Goal: Task Accomplishment & Management: Complete application form

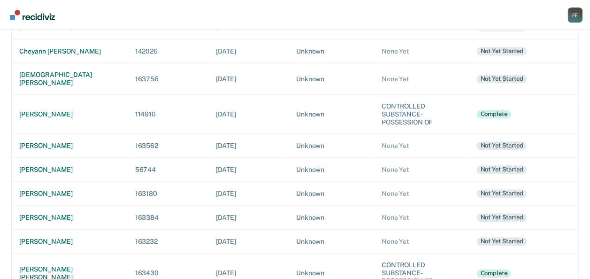
scroll to position [373, 0]
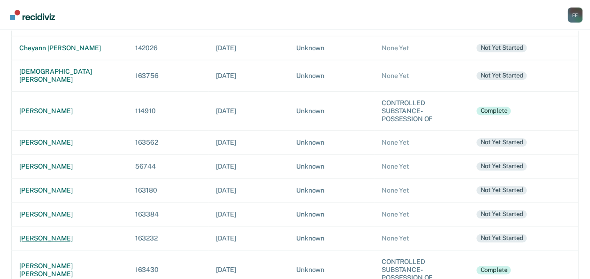
click at [54, 226] on td "[PERSON_NAME]" at bounding box center [70, 238] width 116 height 24
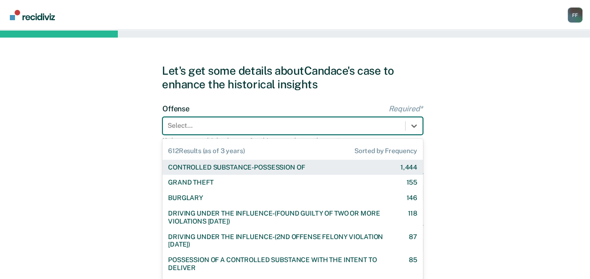
scroll to position [23, 0]
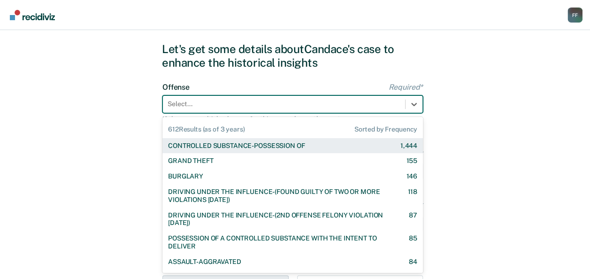
click at [241, 113] on div "612 results available. Use Up and Down to choose options, press Enter to select…" at bounding box center [292, 104] width 261 height 18
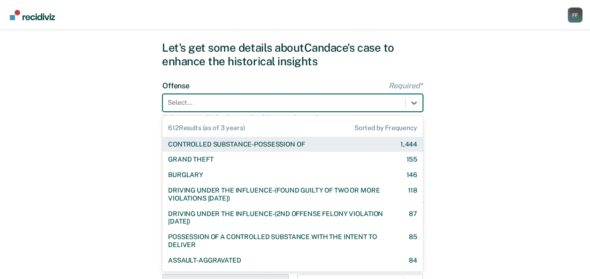
click at [231, 146] on div "CONTROLLED SUBSTANCE-POSSESSION OF" at bounding box center [236, 144] width 137 height 8
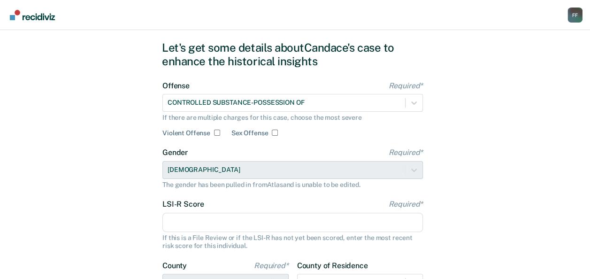
click at [232, 222] on input "LSI-R Score Required*" at bounding box center [292, 223] width 261 height 20
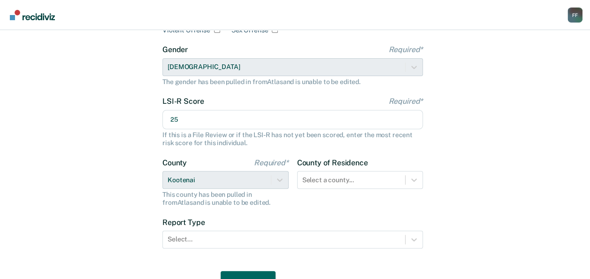
scroll to position [131, 0]
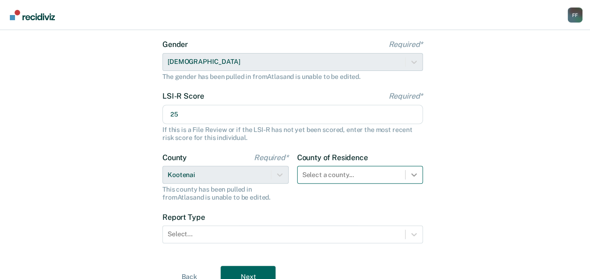
type input "25"
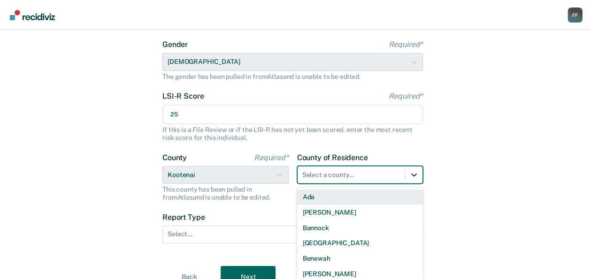
scroll to position [180, 0]
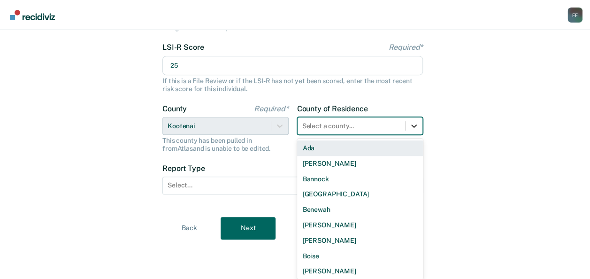
click at [420, 135] on div "44 results available. Use Up and Down to choose options, press Enter to select …" at bounding box center [360, 126] width 126 height 18
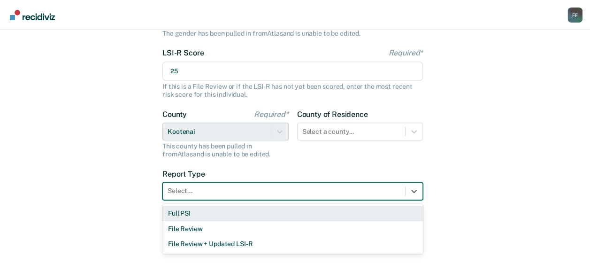
scroll to position [174, 0]
click at [242, 189] on div at bounding box center [284, 191] width 233 height 10
click at [237, 214] on div "Full PSI" at bounding box center [292, 213] width 261 height 15
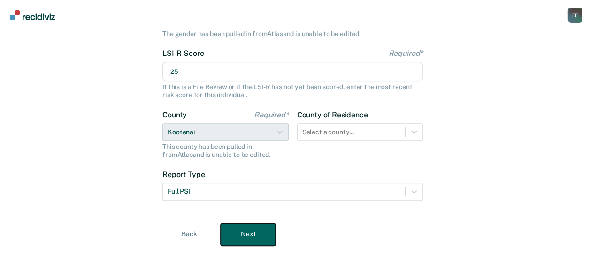
click at [251, 237] on button "Next" at bounding box center [248, 234] width 55 height 23
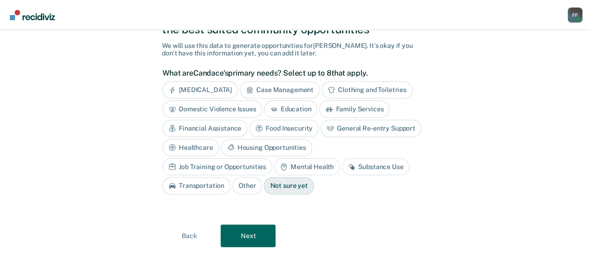
click at [272, 158] on div "Job Training or Opportunities" at bounding box center [217, 166] width 110 height 17
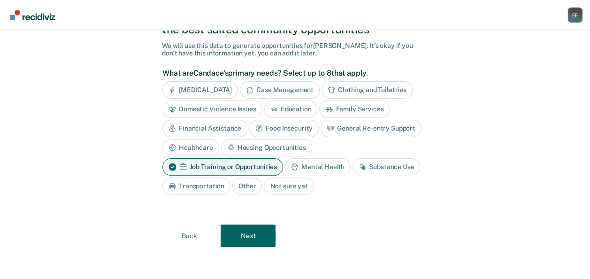
click at [203, 185] on div "Transportation" at bounding box center [196, 185] width 68 height 17
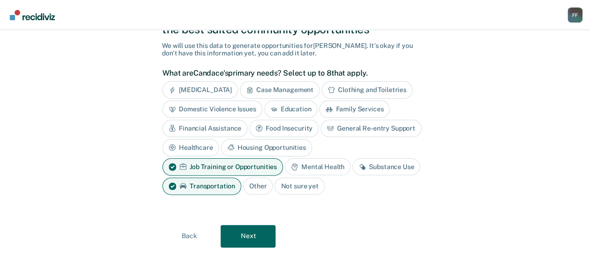
click at [339, 162] on div "Mental Health" at bounding box center [318, 166] width 66 height 17
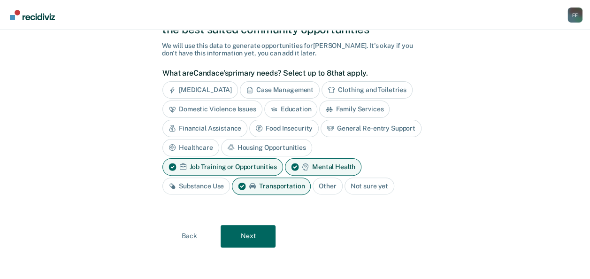
click at [199, 186] on div "Substance Use" at bounding box center [196, 185] width 68 height 17
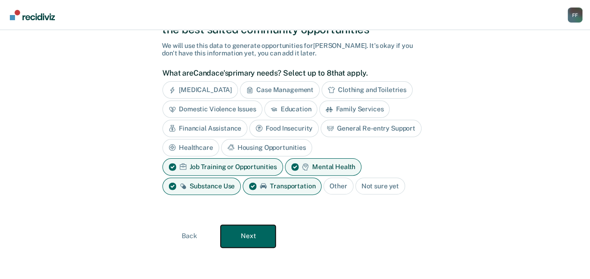
click at [251, 239] on button "Next" at bounding box center [248, 236] width 55 height 23
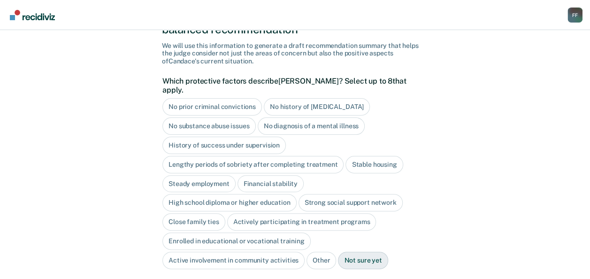
scroll to position [119, 0]
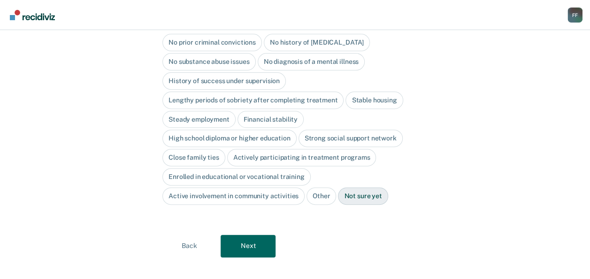
click at [235, 34] on div "No prior criminal convictions" at bounding box center [212, 42] width 100 height 17
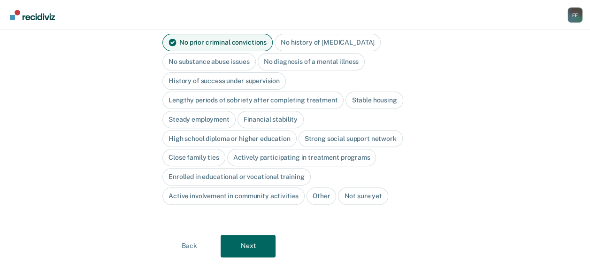
click at [293, 34] on div "No history of [MEDICAL_DATA]" at bounding box center [328, 42] width 106 height 17
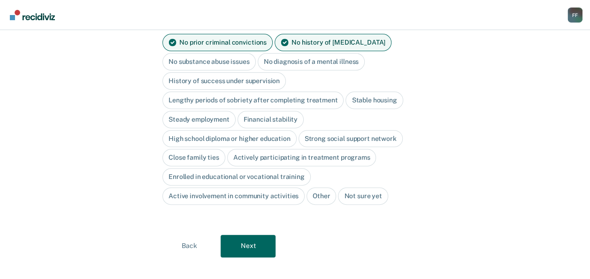
click at [213, 150] on div "Close family ties" at bounding box center [193, 157] width 63 height 17
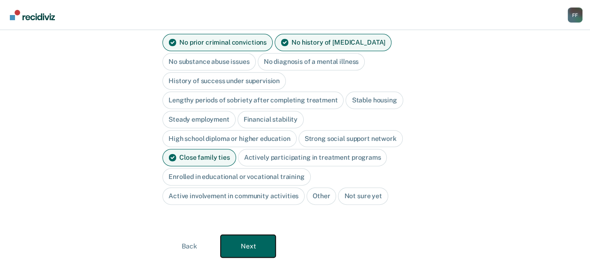
click at [238, 237] on button "Next" at bounding box center [248, 246] width 55 height 23
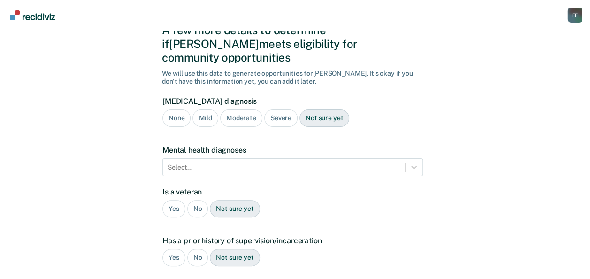
scroll to position [31, 0]
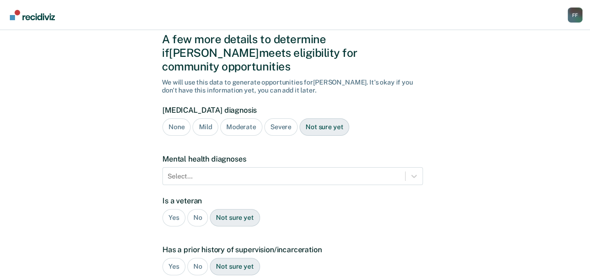
click at [247, 118] on div "Moderate" at bounding box center [241, 126] width 42 height 17
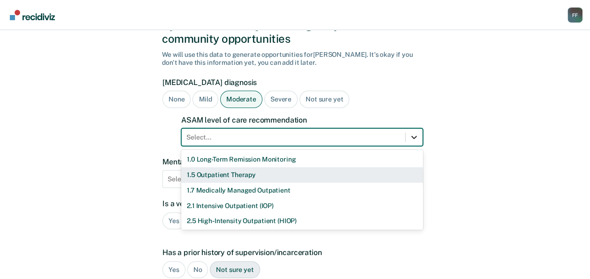
scroll to position [61, 0]
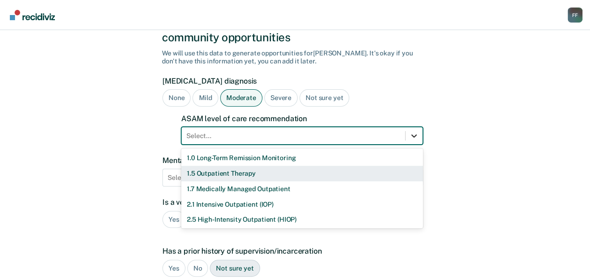
click at [407, 145] on div "11 results available. Use Up and Down to choose options, press Enter to select …" at bounding box center [302, 136] width 242 height 18
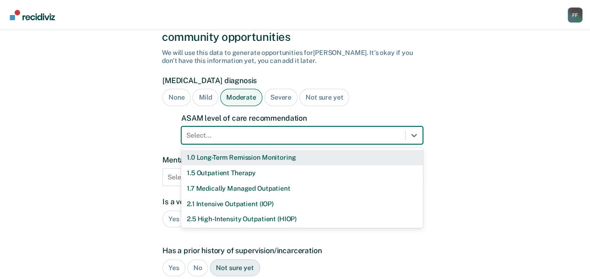
click at [352, 150] on div "1.0 Long-Term Remission Monitoring" at bounding box center [302, 157] width 242 height 15
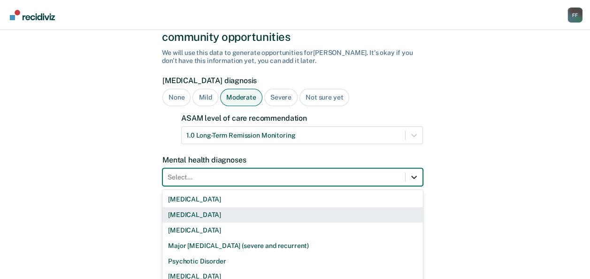
scroll to position [102, 0]
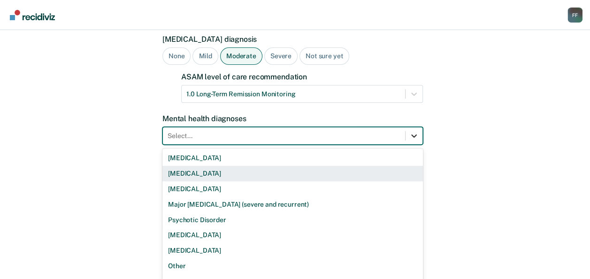
click at [408, 145] on div "9 results available. Use Up and Down to choose options, press Enter to select t…" at bounding box center [292, 136] width 261 height 18
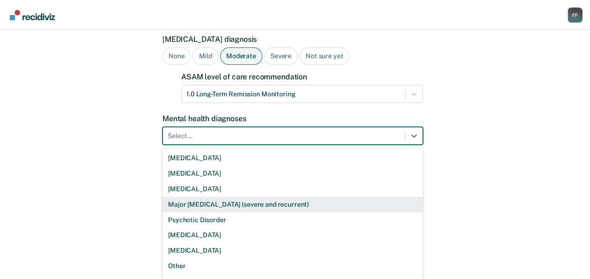
click at [323, 197] on div "Major [MEDICAL_DATA] (severe and recurrent)" at bounding box center [292, 204] width 261 height 15
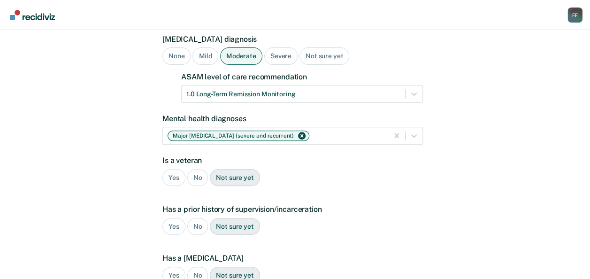
click at [199, 169] on div "No" at bounding box center [197, 177] width 21 height 17
click at [200, 218] on div "No" at bounding box center [197, 226] width 21 height 17
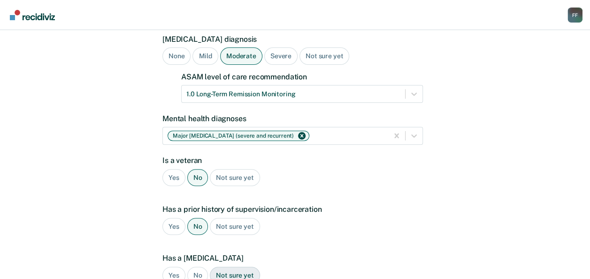
click at [199, 267] on div "No" at bounding box center [197, 275] width 21 height 17
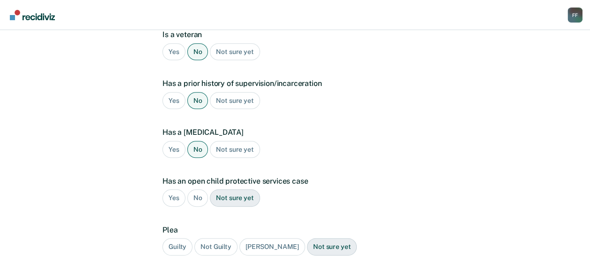
scroll to position [231, 0]
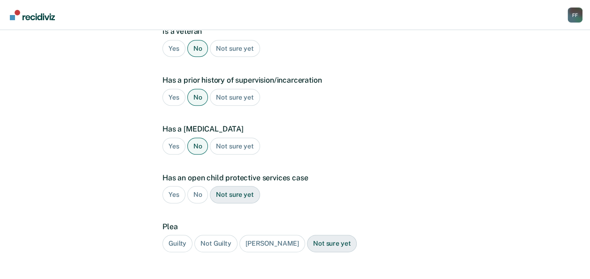
click at [194, 186] on div "No" at bounding box center [197, 194] width 21 height 17
click at [176, 235] on div "Guilty" at bounding box center [177, 243] width 30 height 17
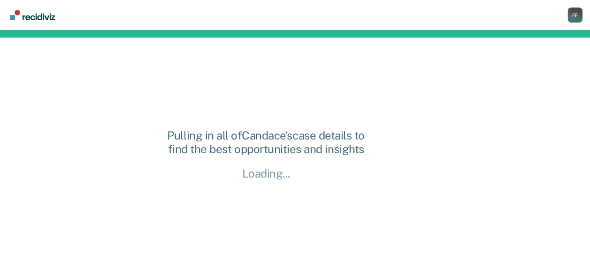
scroll to position [0, 0]
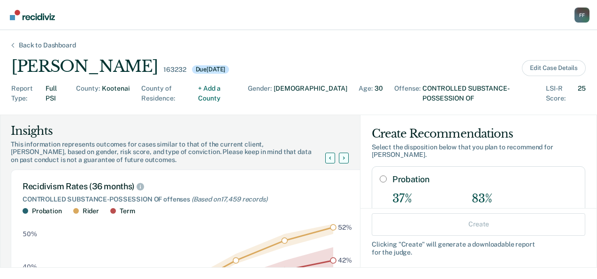
click at [474, 206] on div "83% Of Previous Sentences" at bounding box center [506, 203] width 69 height 23
radio input "true"
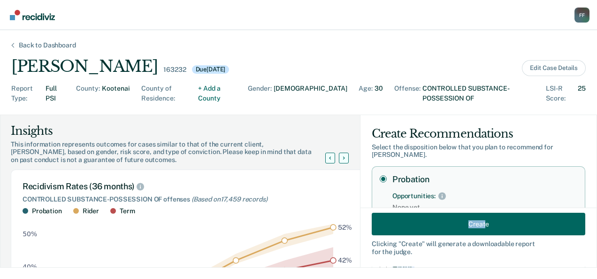
drag, startPoint x: 474, startPoint y: 206, endPoint x: 473, endPoint y: 227, distance: 21.1
click at [473, 227] on div "Create Recommendations Select the disposition below that you plan to recommend …" at bounding box center [479, 191] width 236 height 152
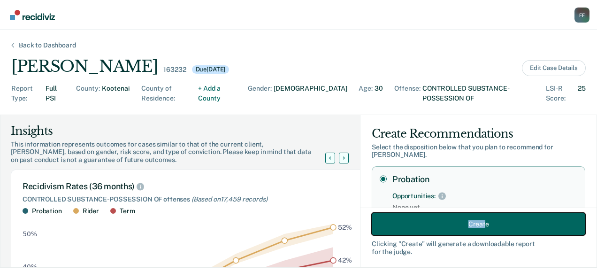
click at [473, 227] on button "Create" at bounding box center [479, 224] width 214 height 23
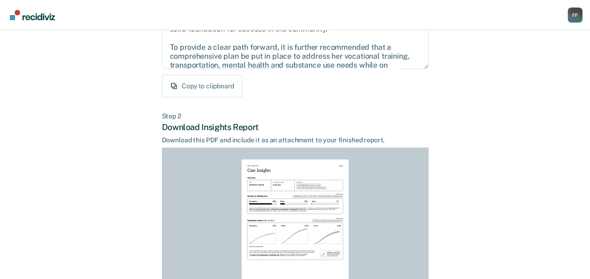
scroll to position [256, 0]
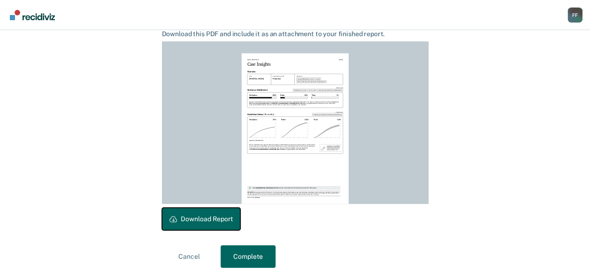
click at [184, 221] on button "Download Report" at bounding box center [201, 219] width 78 height 23
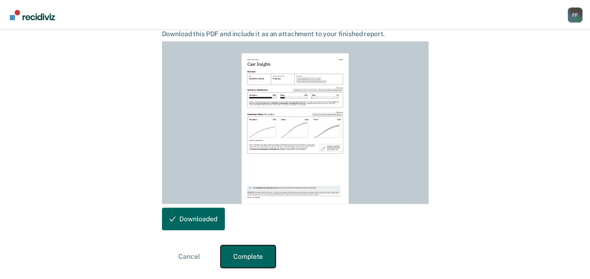
click at [244, 262] on button "Complete" at bounding box center [248, 256] width 55 height 23
